Goal: Navigation & Orientation: Go to known website

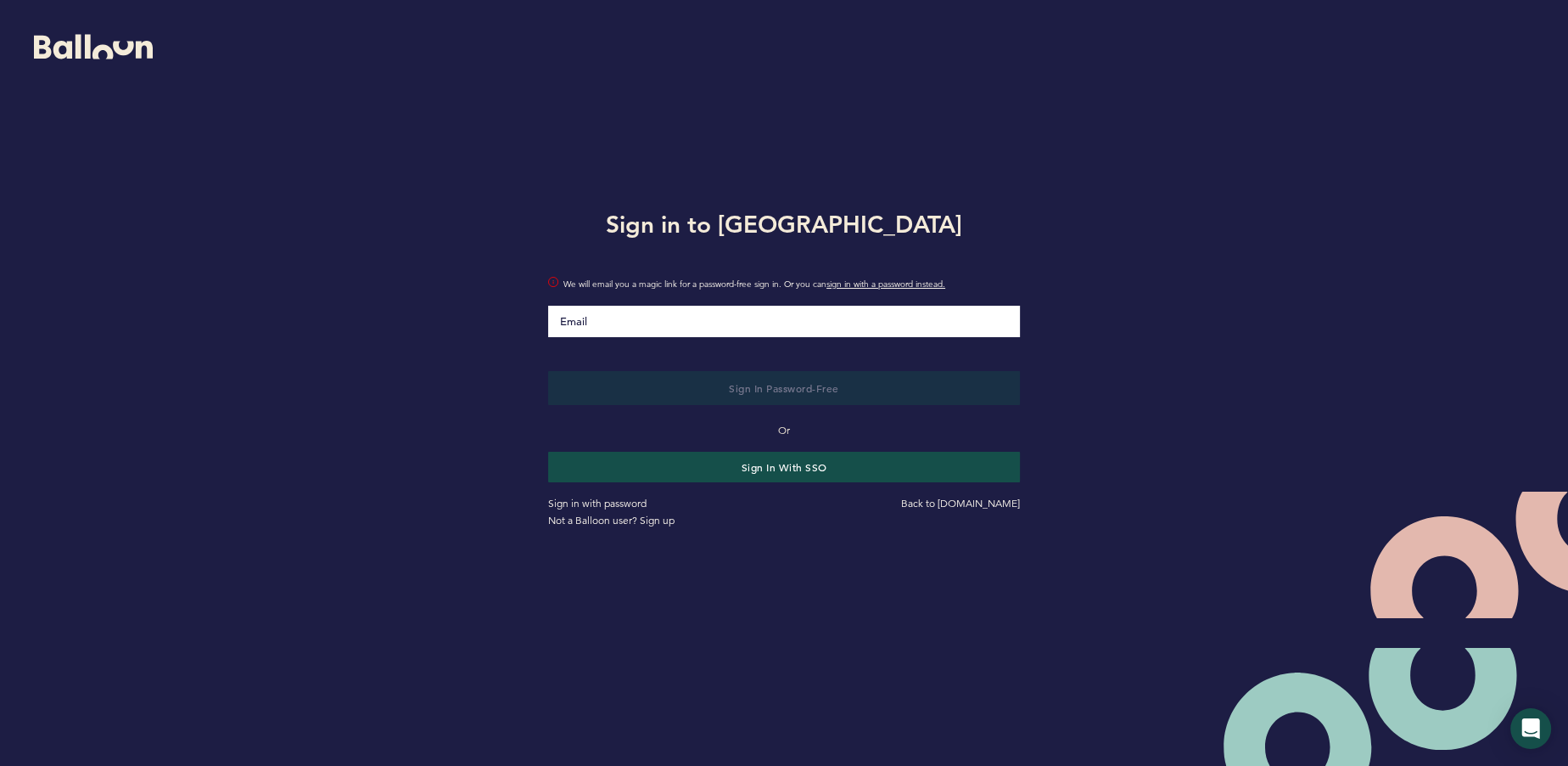
click at [631, 510] on div "Sign in with password" at bounding box center [659, 503] width 248 height 17
click at [629, 501] on link "Sign in with password" at bounding box center [597, 503] width 98 height 13
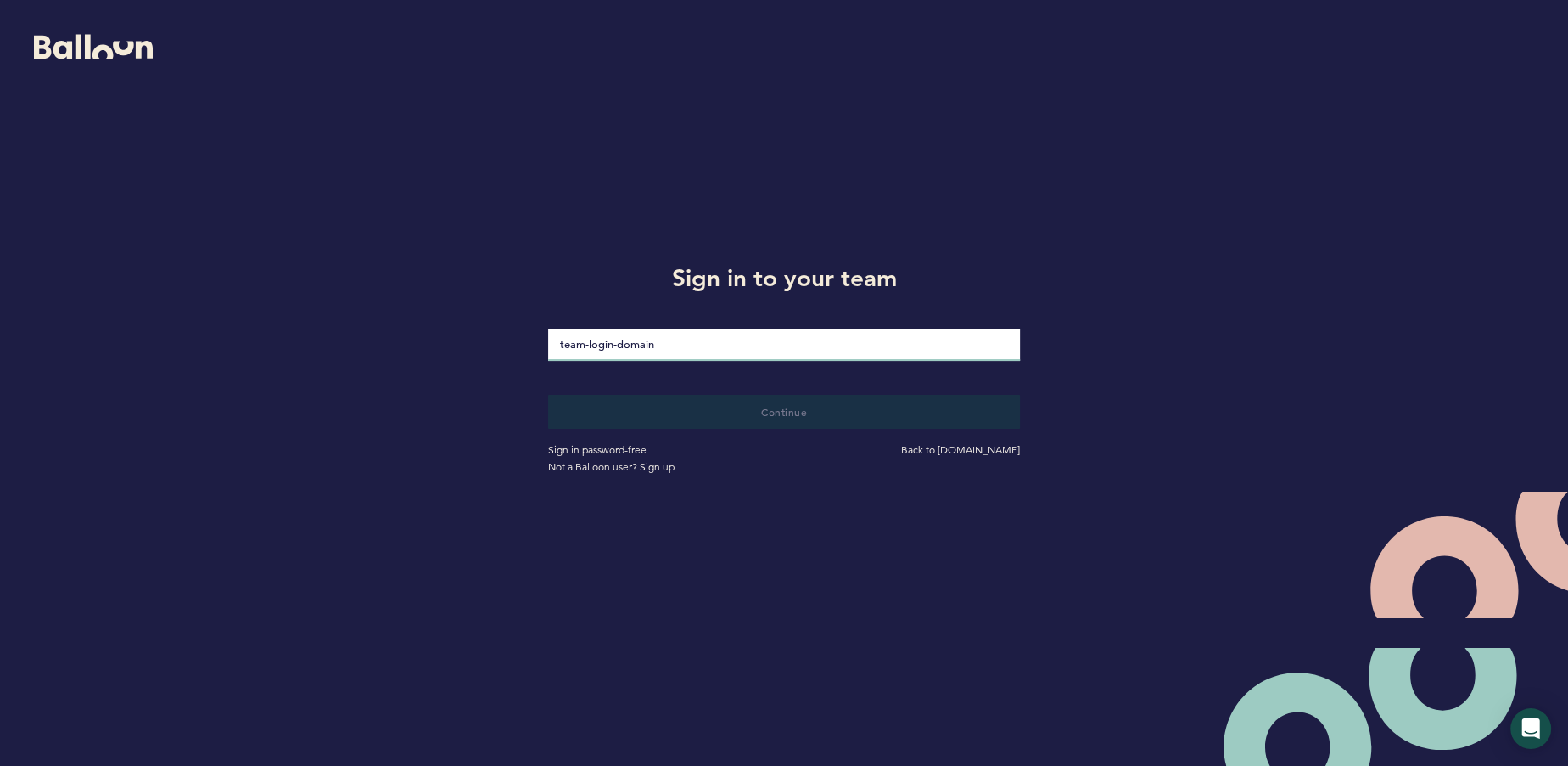
click at [656, 343] on input "loginDomain" at bounding box center [784, 345] width 472 height 32
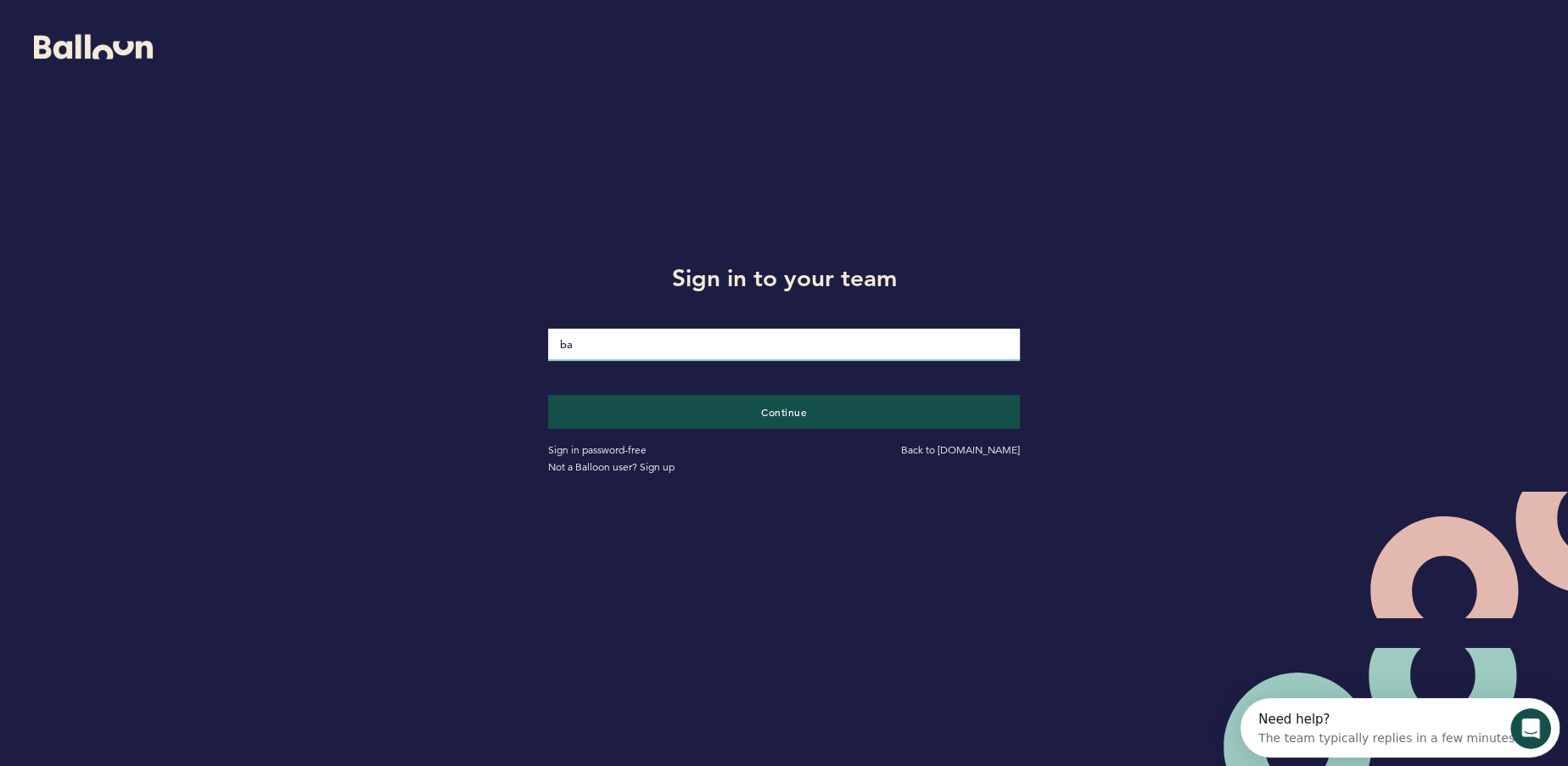
type input "b"
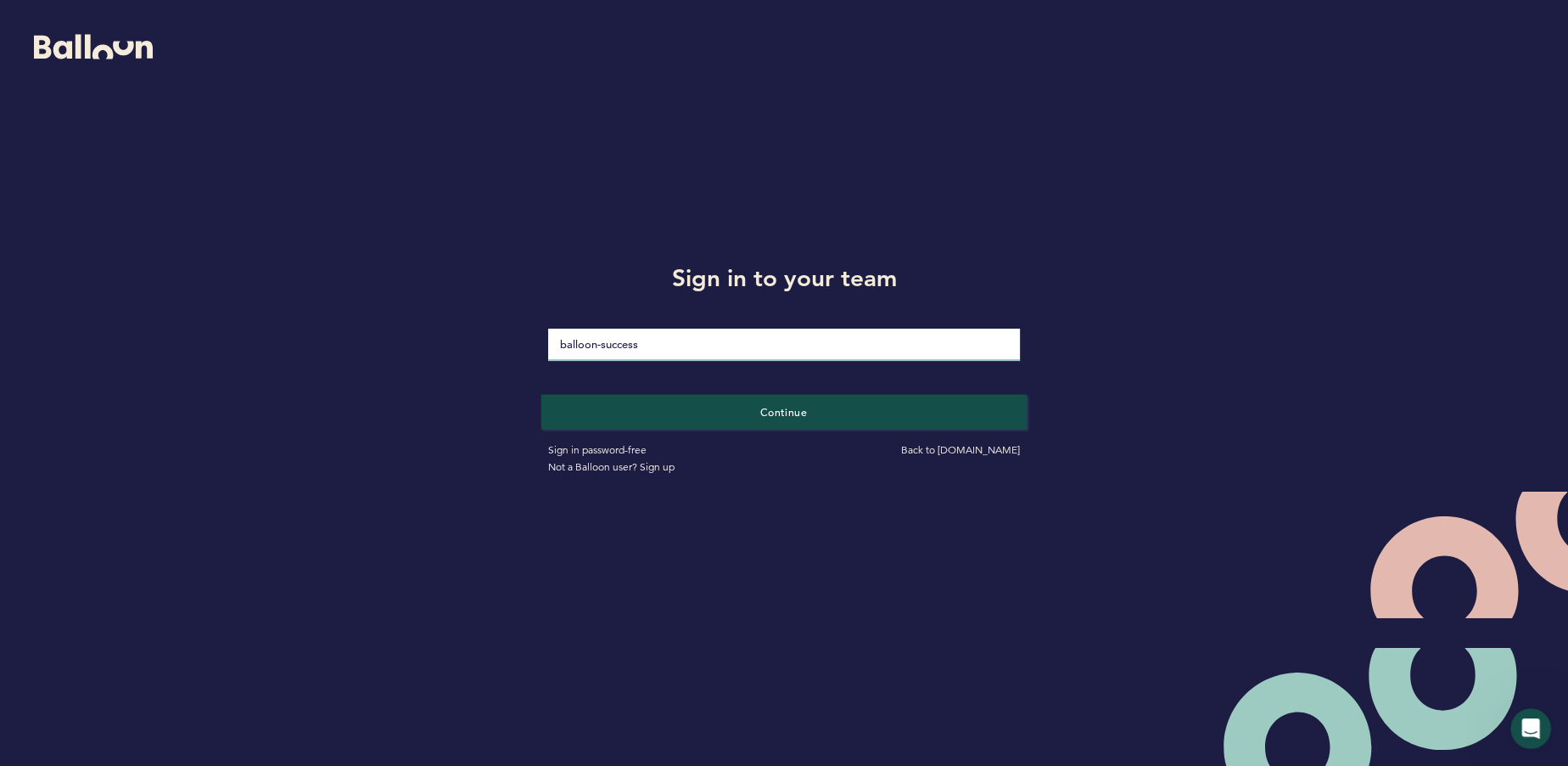
type input "balloon-success"
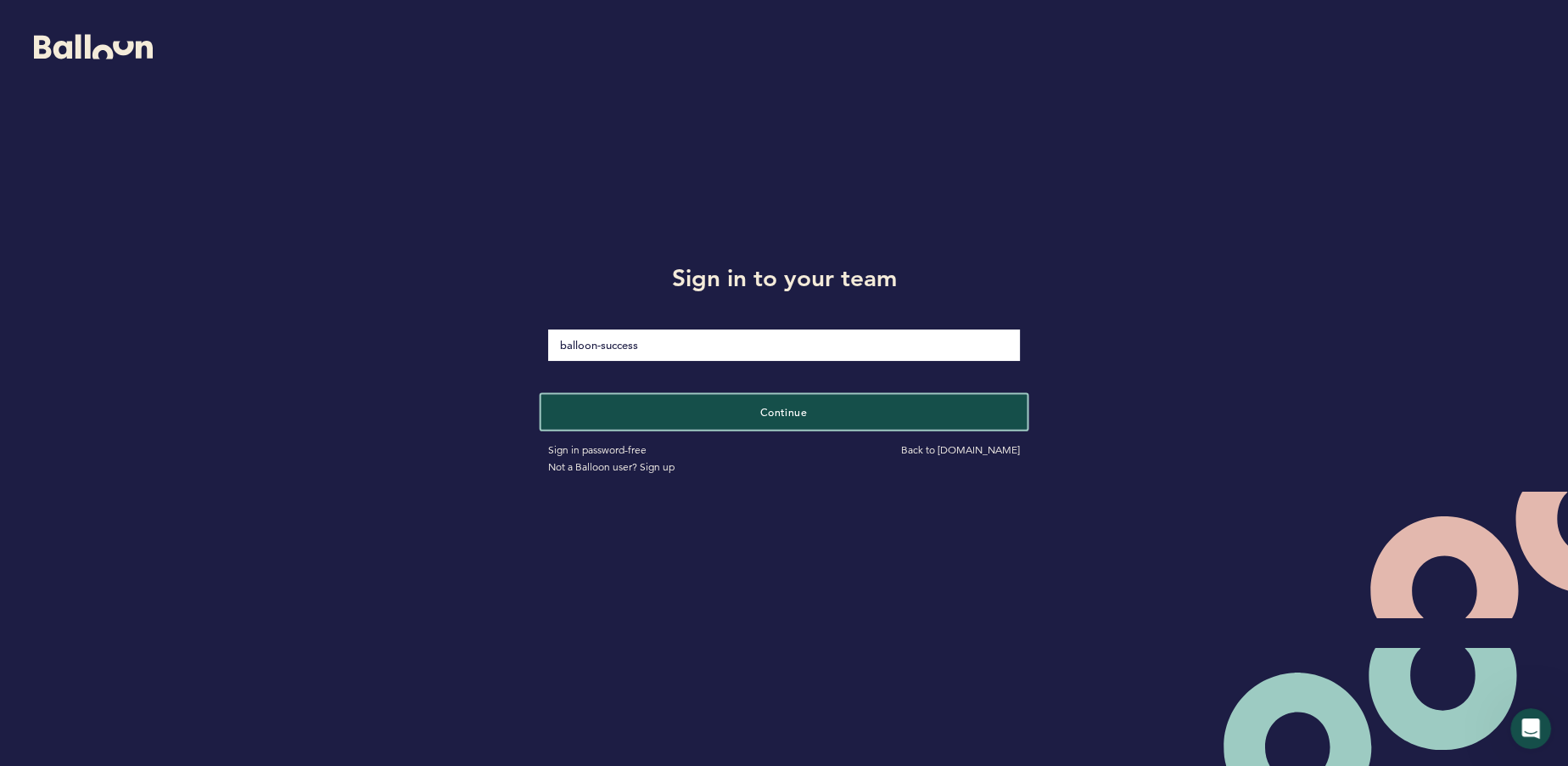
click at [706, 411] on button "Continue" at bounding box center [784, 410] width 487 height 35
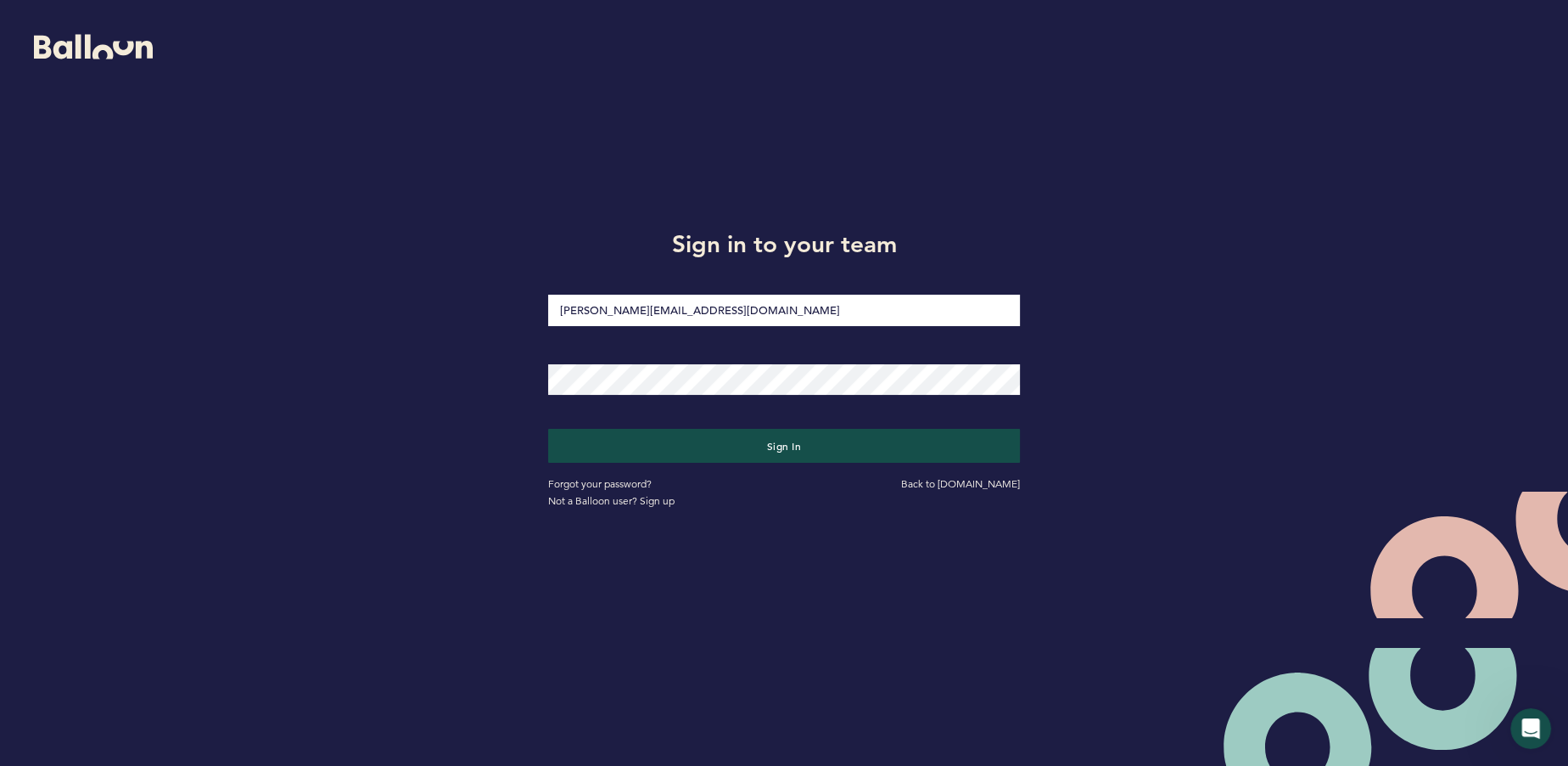
type input "[PERSON_NAME][EMAIL_ADDRESS][DOMAIN_NAME]"
click at [702, 456] on button "Sign in" at bounding box center [784, 445] width 487 height 35
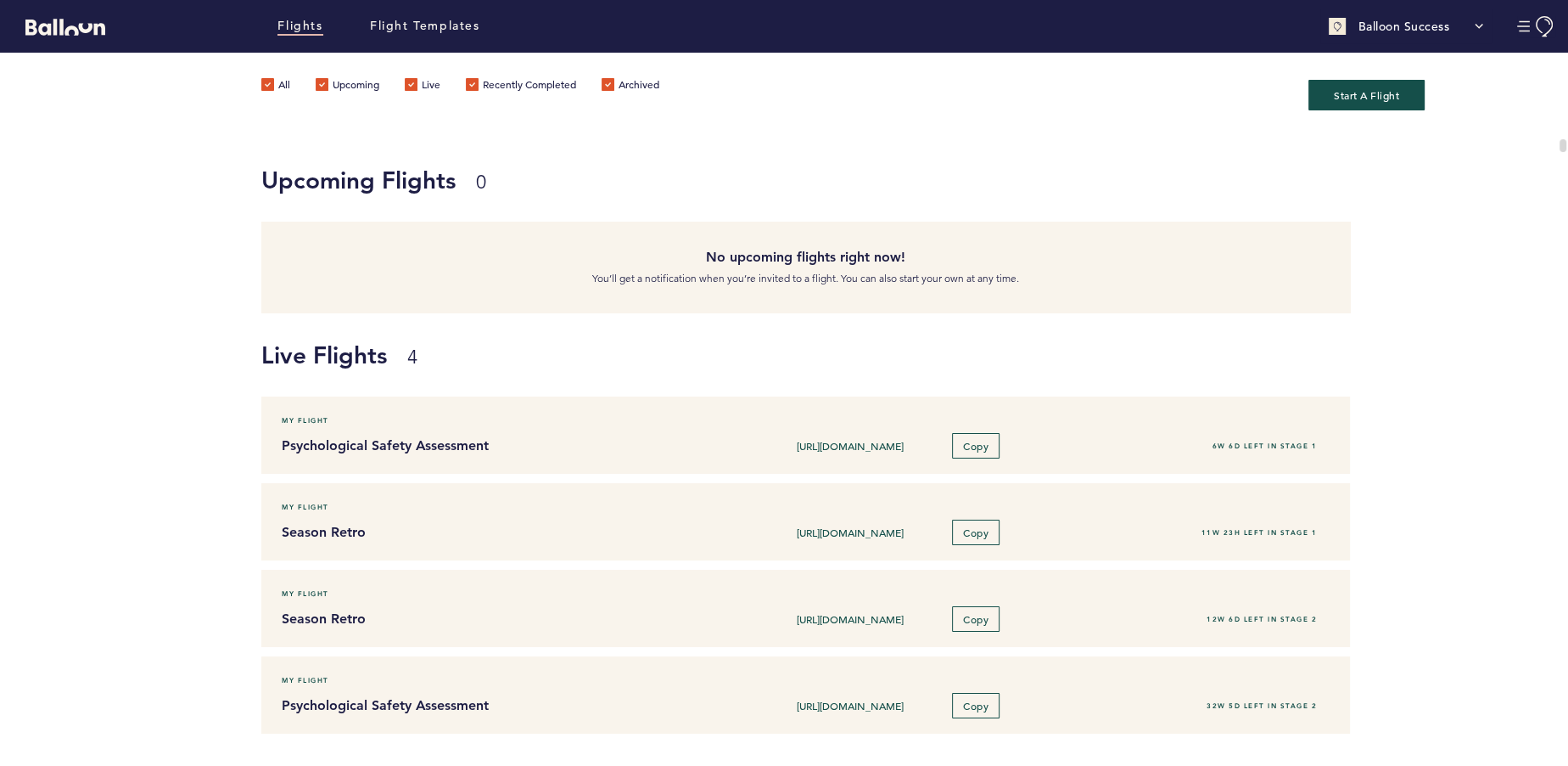
scroll to position [67, 0]
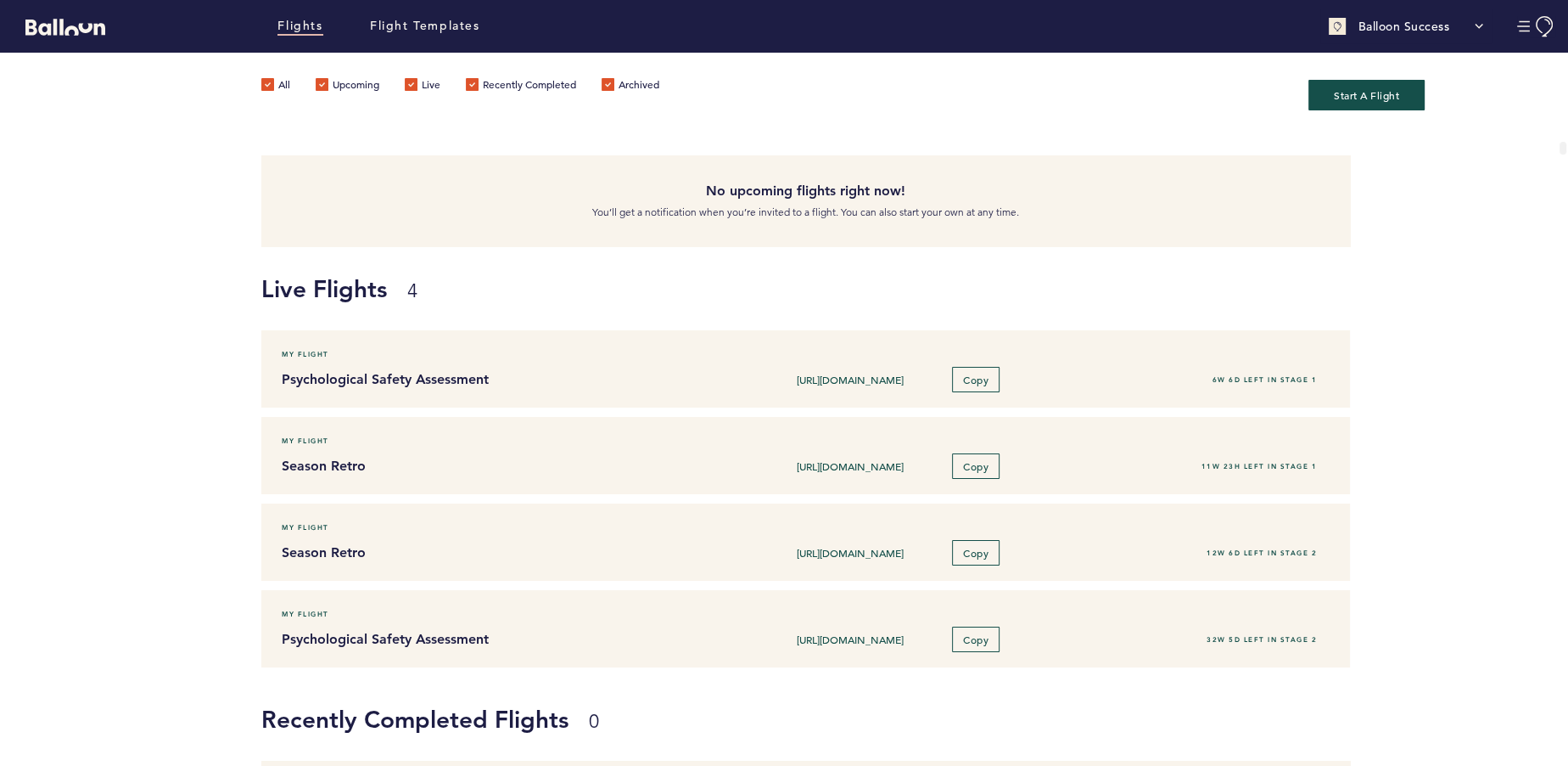
click at [1458, 195] on div "Upcoming Flights 0 No upcoming flights right now! You’ll get a notification whe…" at bounding box center [915, 159] width 1307 height 175
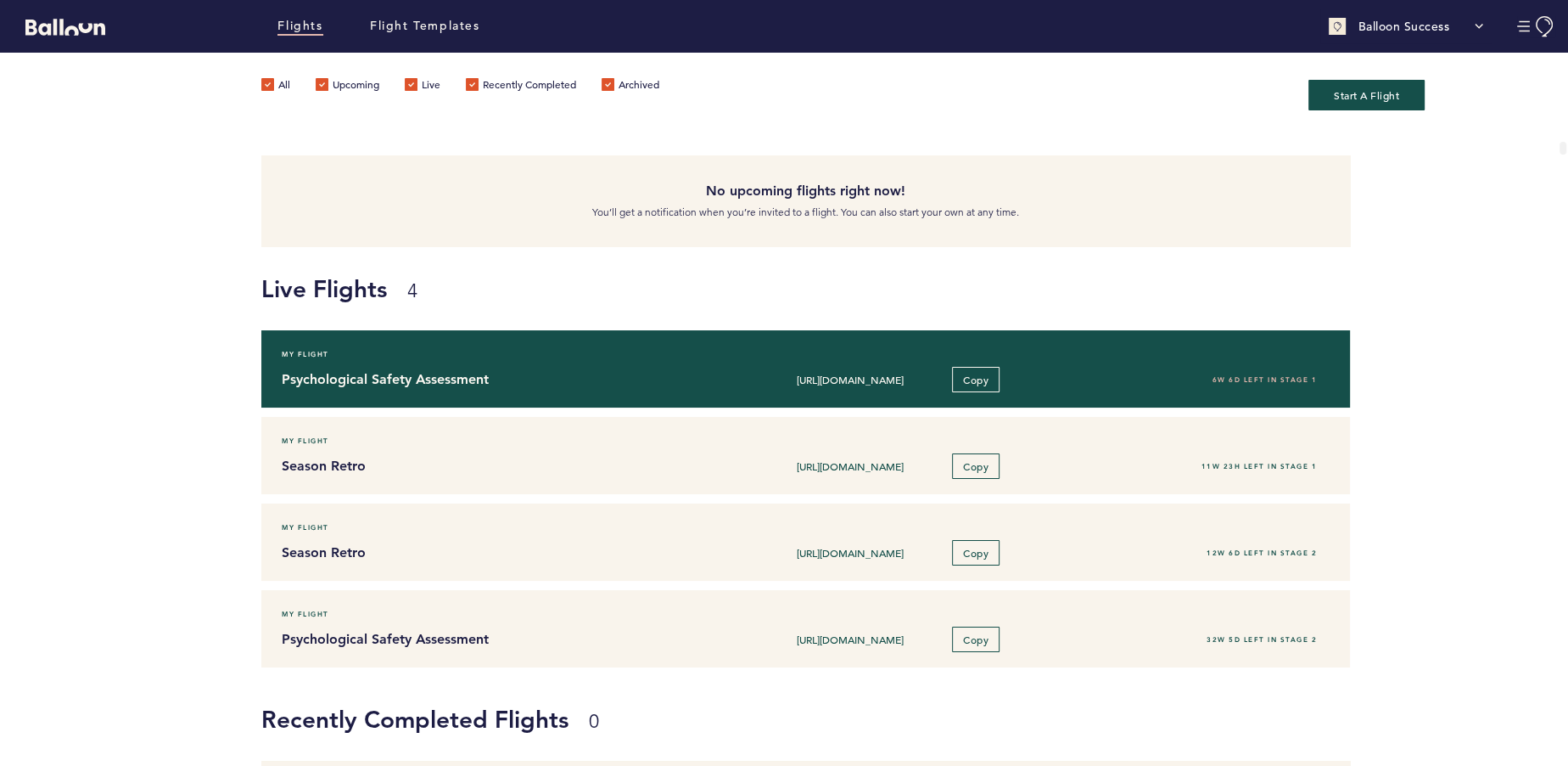
scroll to position [0, 0]
